Goal: Information Seeking & Learning: Learn about a topic

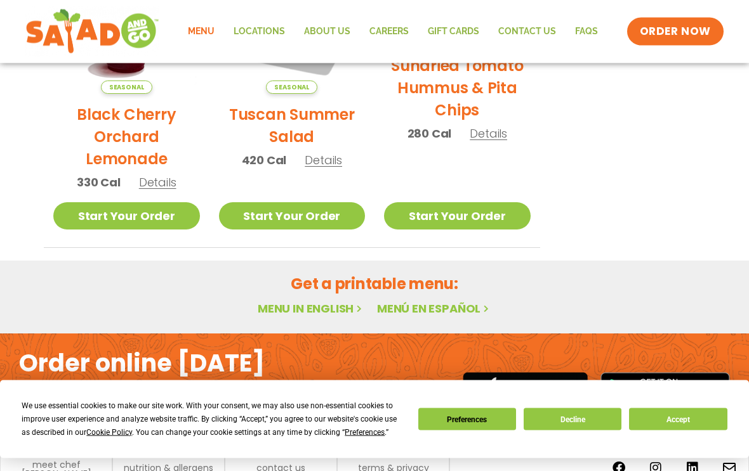
scroll to position [765, 0]
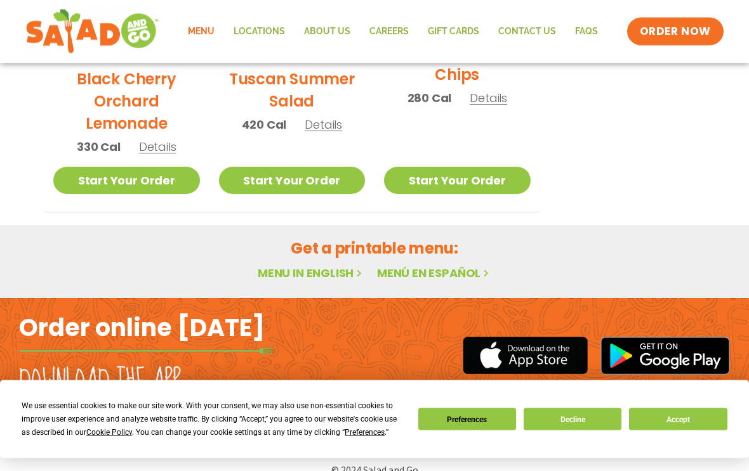
click at [740, 459] on div "We use essential cookies to make our site work. With your consent, we may also …" at bounding box center [374, 420] width 749 height 78
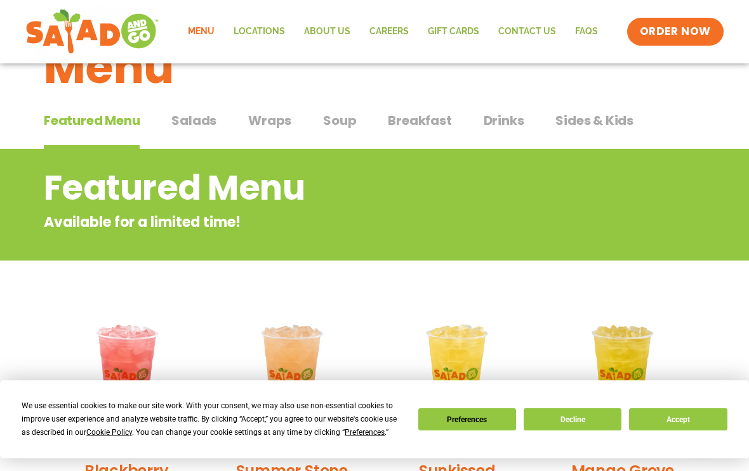
scroll to position [0, 0]
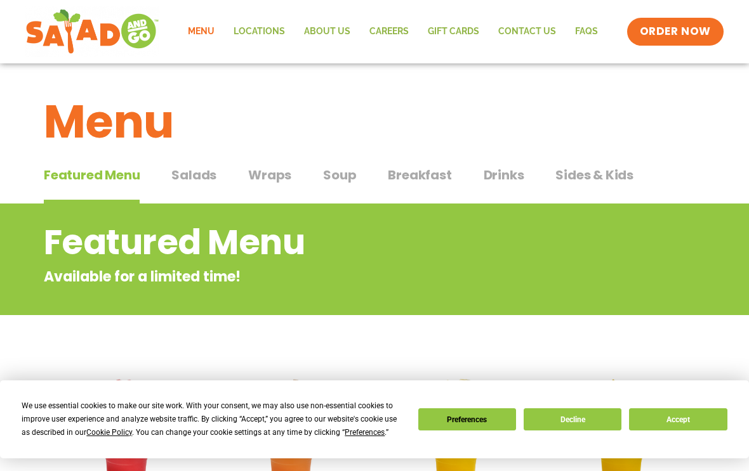
click at [199, 173] on span "Salads" at bounding box center [193, 175] width 45 height 19
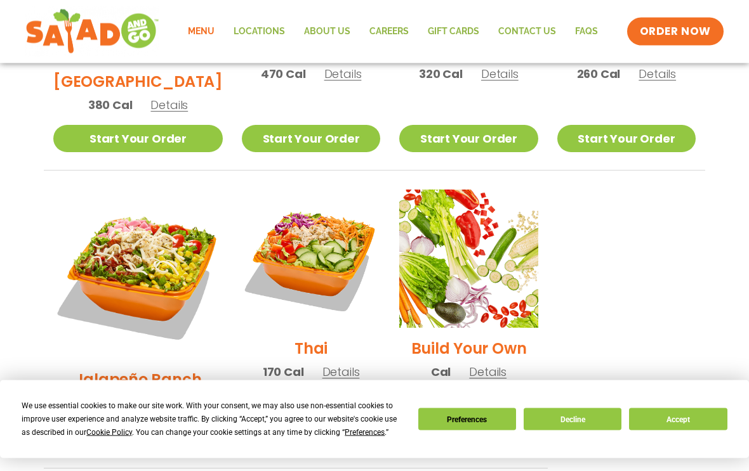
scroll to position [850, 0]
click at [327, 200] on img at bounding box center [311, 259] width 138 height 138
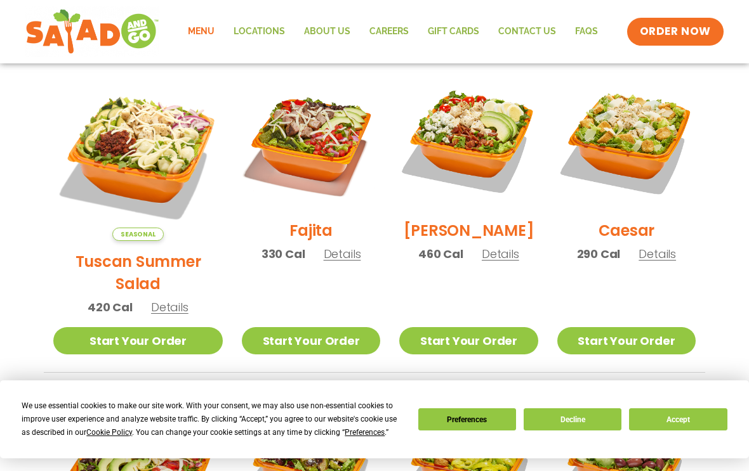
scroll to position [345, 0]
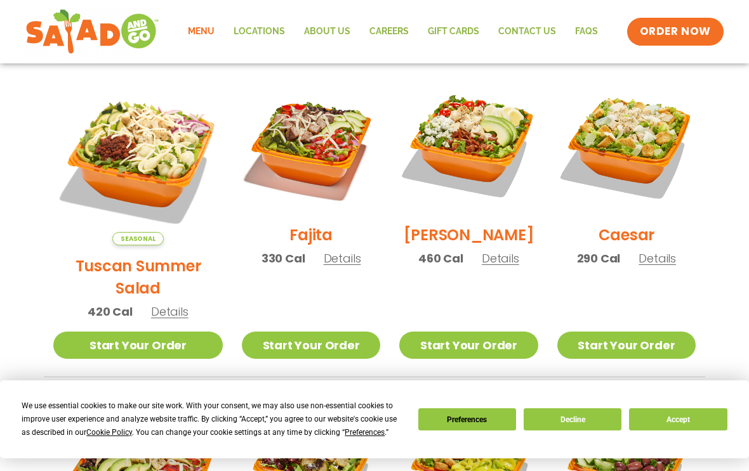
click at [159, 126] on img at bounding box center [137, 160] width 169 height 169
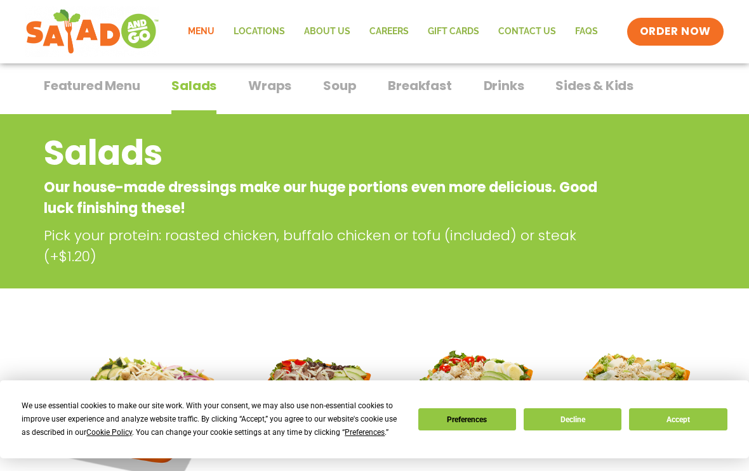
scroll to position [0, 0]
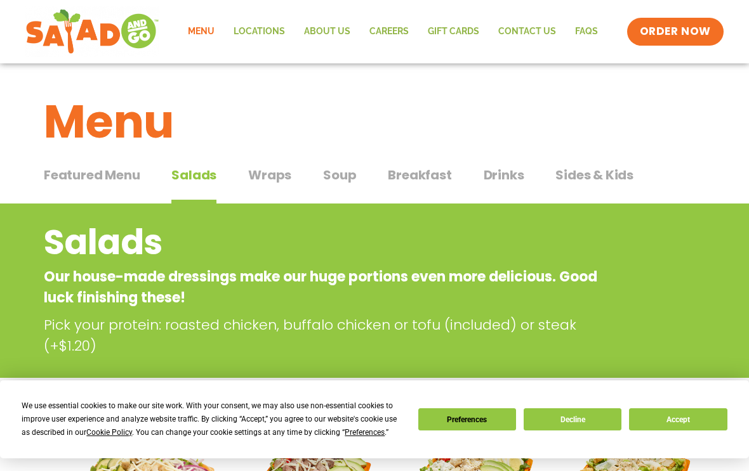
click at [334, 174] on span "Soup" at bounding box center [339, 175] width 33 height 19
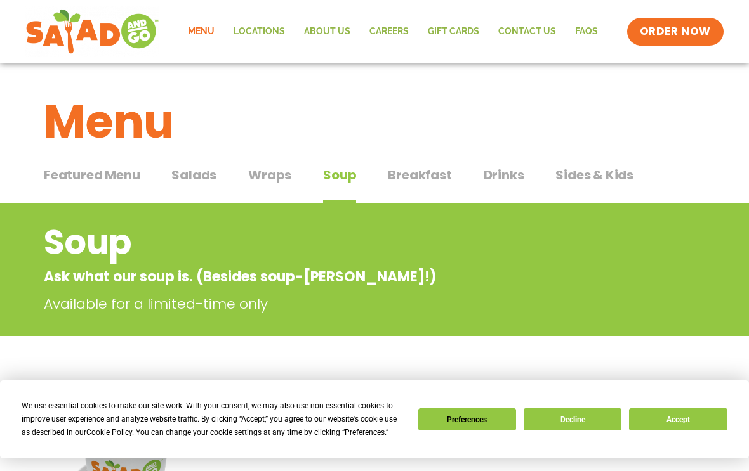
click at [266, 173] on span "Wraps" at bounding box center [269, 175] width 43 height 19
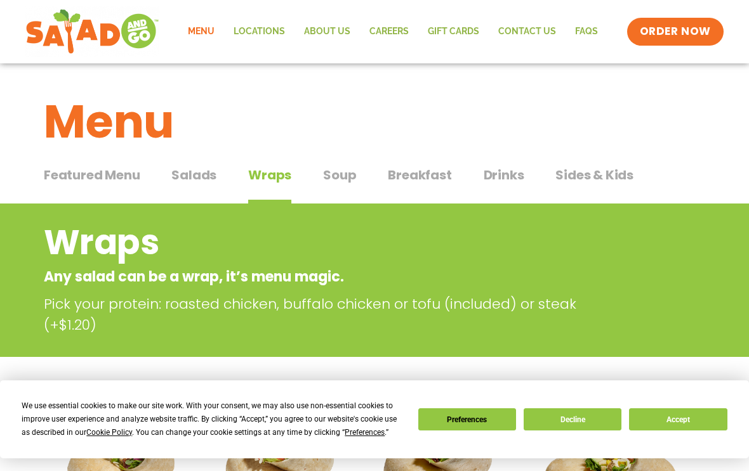
click at [208, 167] on span "Salads" at bounding box center [193, 175] width 45 height 19
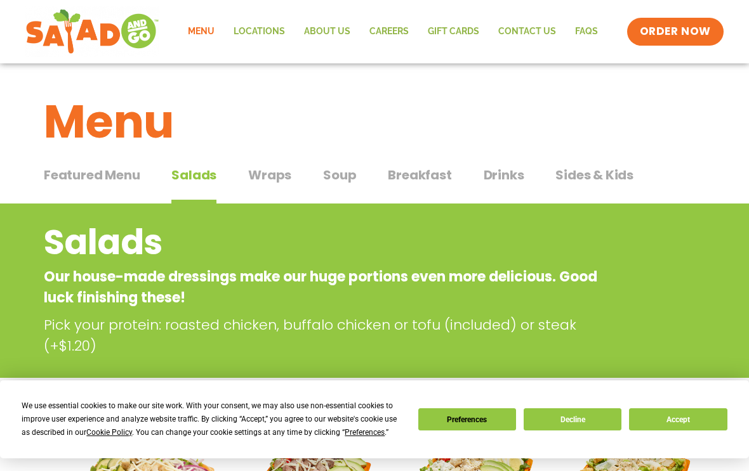
click at [506, 177] on span "Drinks" at bounding box center [503, 175] width 41 height 19
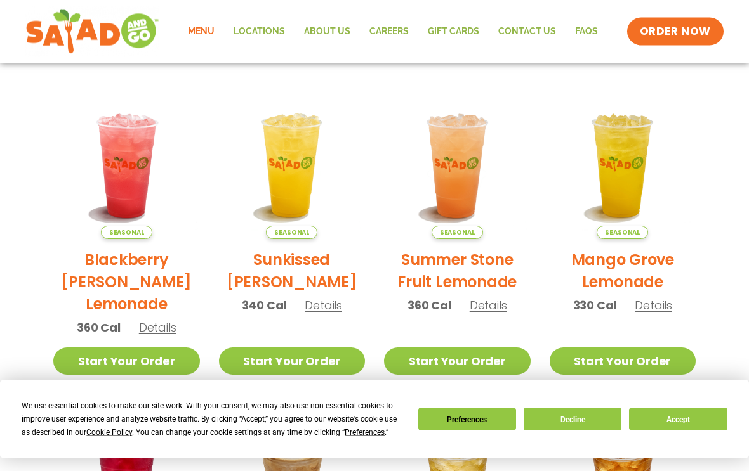
scroll to position [289, 0]
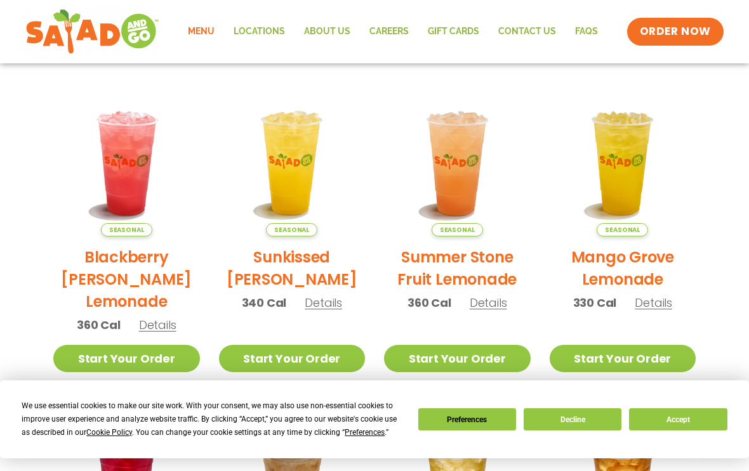
click at [126, 178] on img at bounding box center [126, 163] width 147 height 147
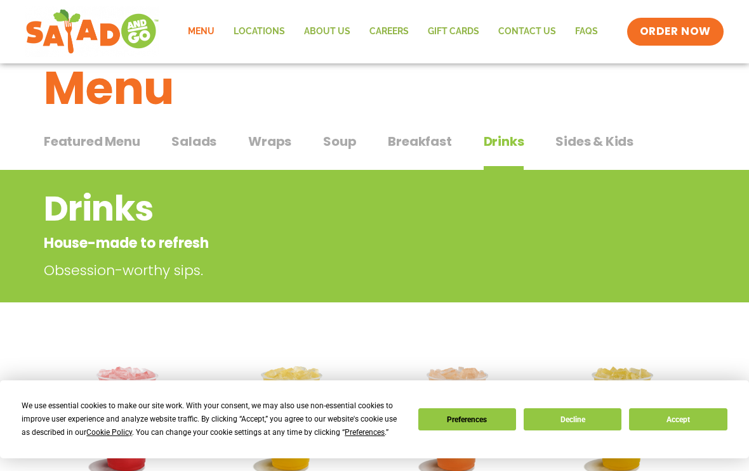
scroll to position [0, 0]
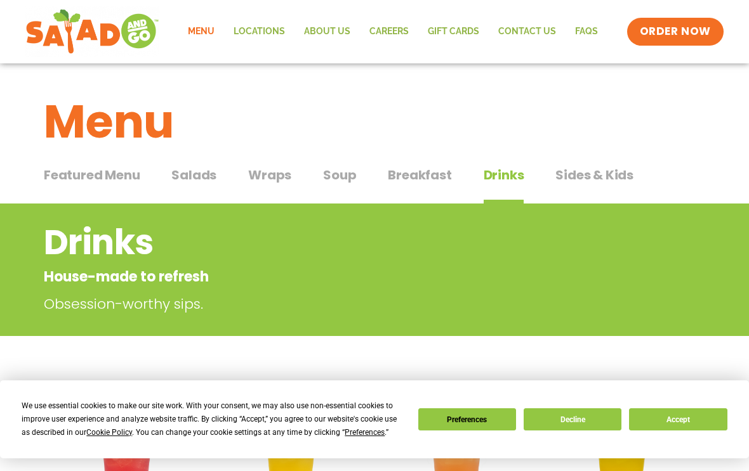
click at [595, 171] on span "Sides & Kids" at bounding box center [594, 175] width 78 height 19
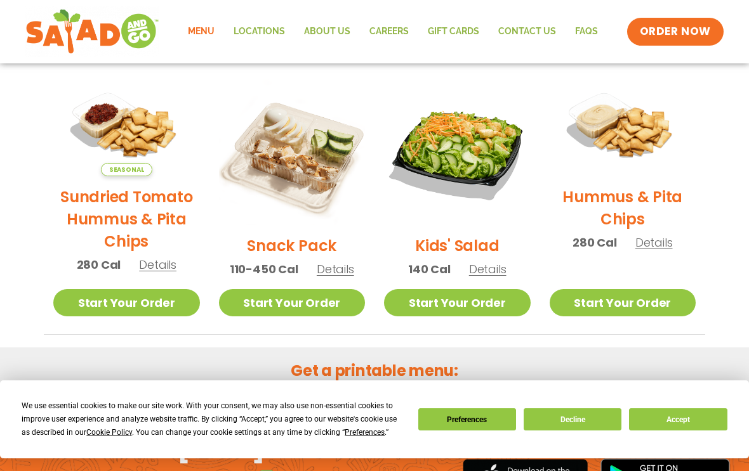
scroll to position [300, 0]
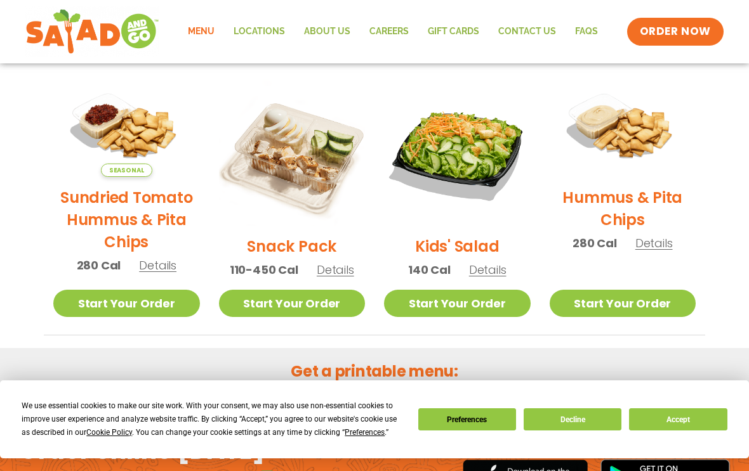
click at [117, 218] on h2 "Sundried Tomato Hummus & Pita Chips" at bounding box center [126, 220] width 147 height 67
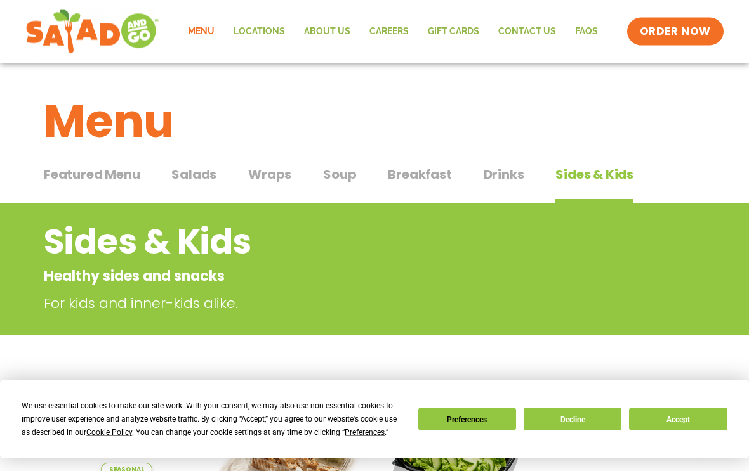
scroll to position [0, 0]
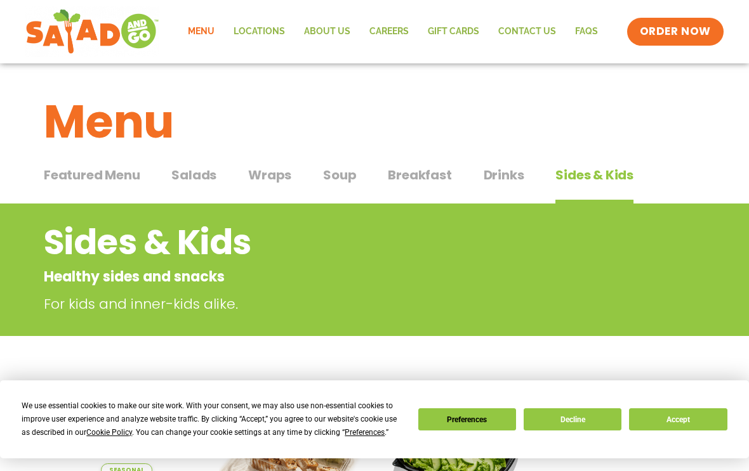
click at [343, 178] on span "Soup" at bounding box center [339, 175] width 33 height 19
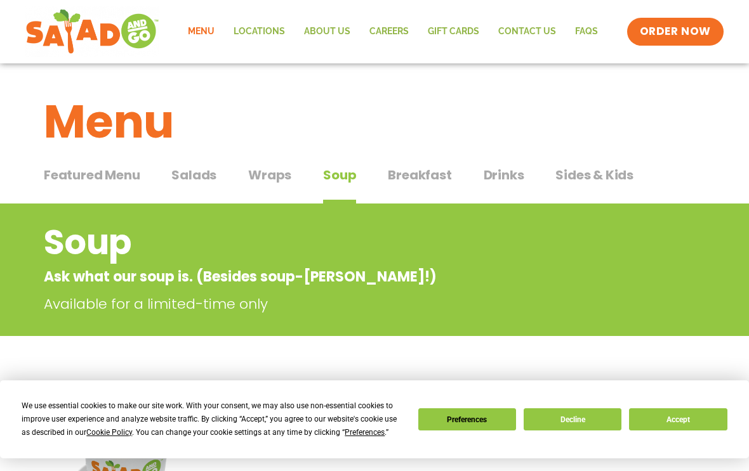
click at [272, 179] on span "Wraps" at bounding box center [269, 175] width 43 height 19
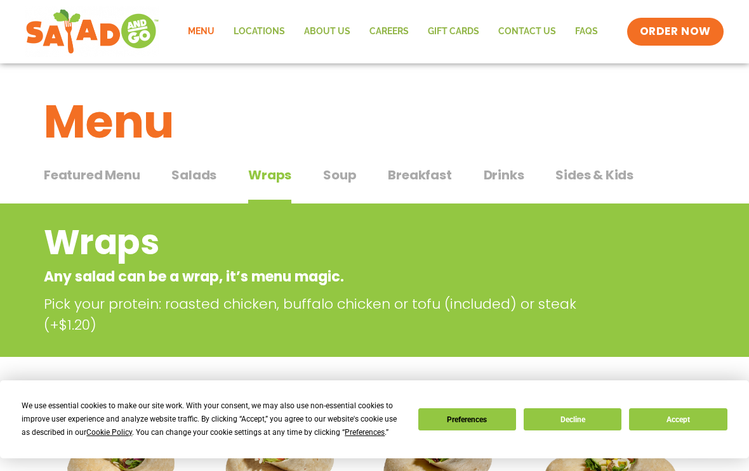
click at [190, 167] on span "Salads" at bounding box center [193, 175] width 45 height 19
